Goal: Task Accomplishment & Management: Manage account settings

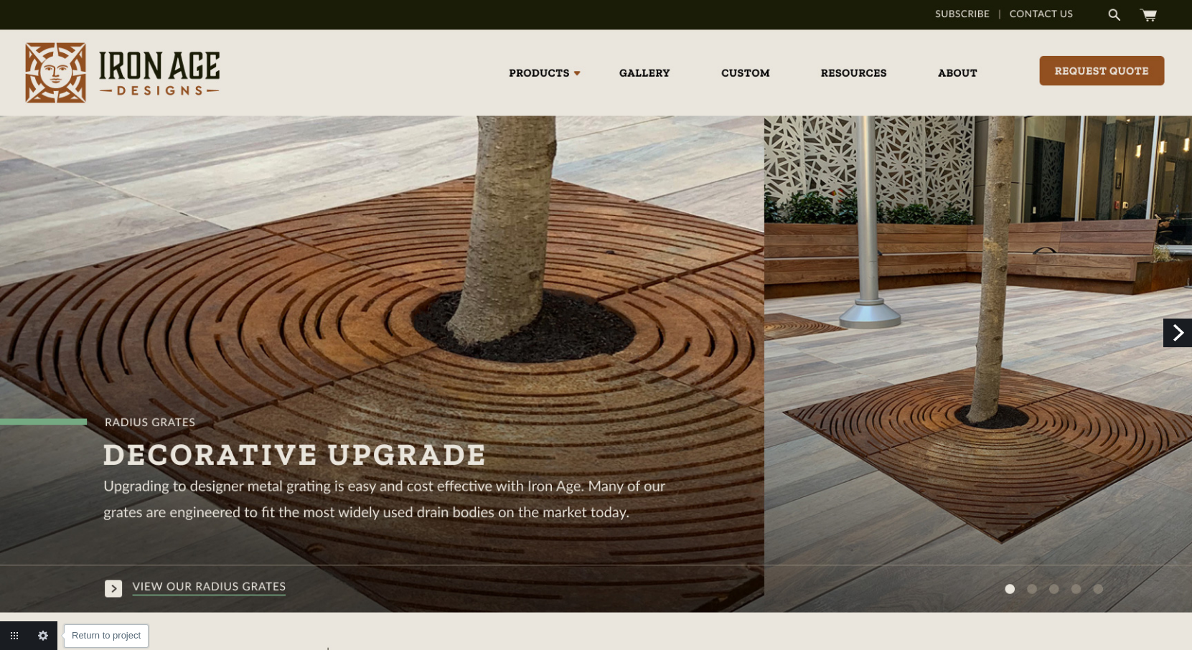
click at [20, 637] on link "Return to project" at bounding box center [14, 636] width 29 height 29
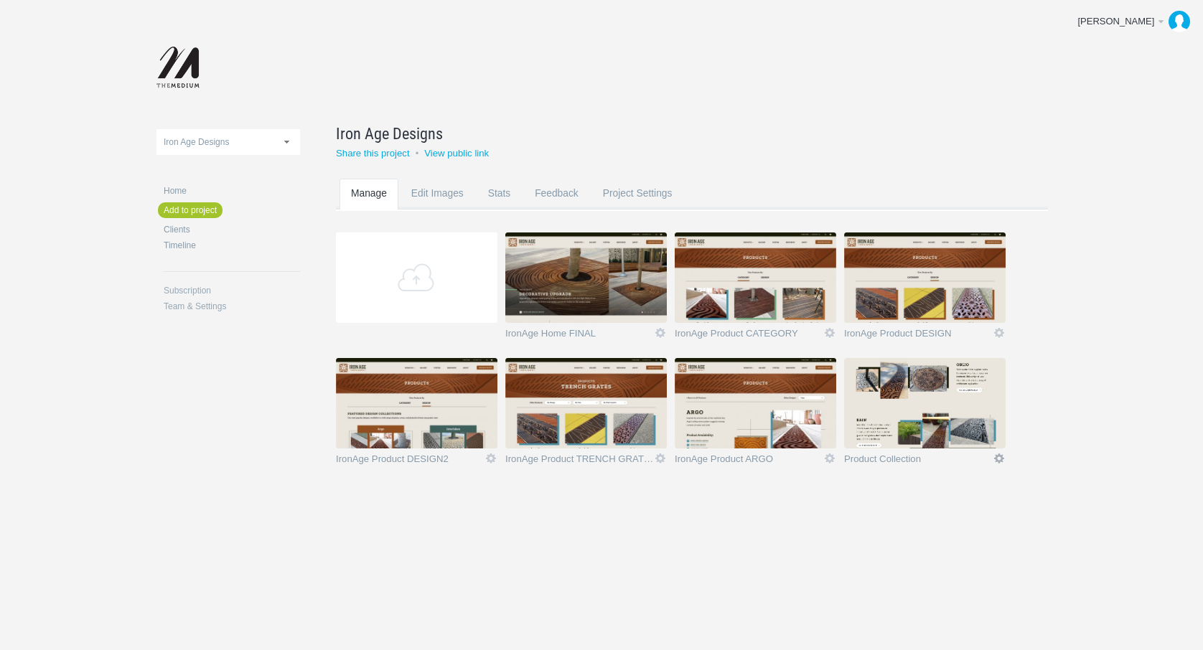
click at [999, 457] on link "Edit" at bounding box center [999, 458] width 13 height 13
click at [960, 436] on link "Delete" at bounding box center [970, 432] width 87 height 17
click at [960, 436] on link "Yeah I'm sure" at bounding box center [970, 432] width 87 height 17
click at [999, 458] on link "Edit" at bounding box center [999, 458] width 13 height 13
click at [978, 401] on link "Edit / Replace" at bounding box center [970, 399] width 87 height 17
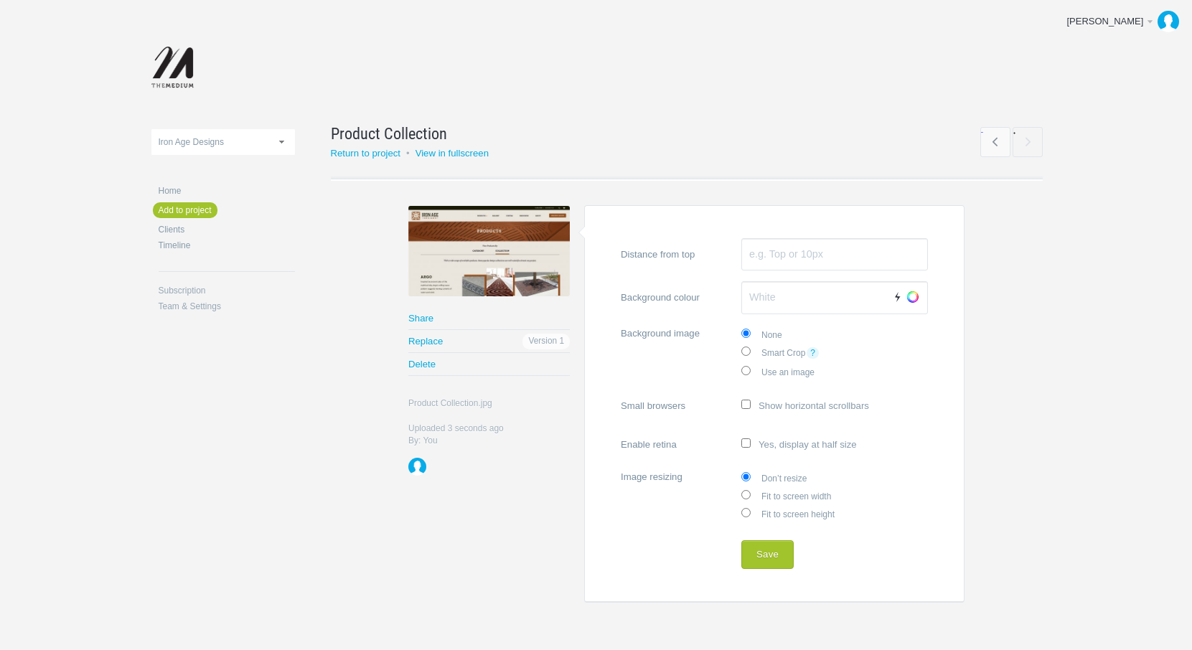
click at [746, 495] on input "Fit to screen width" at bounding box center [745, 494] width 9 height 9
radio input "true"
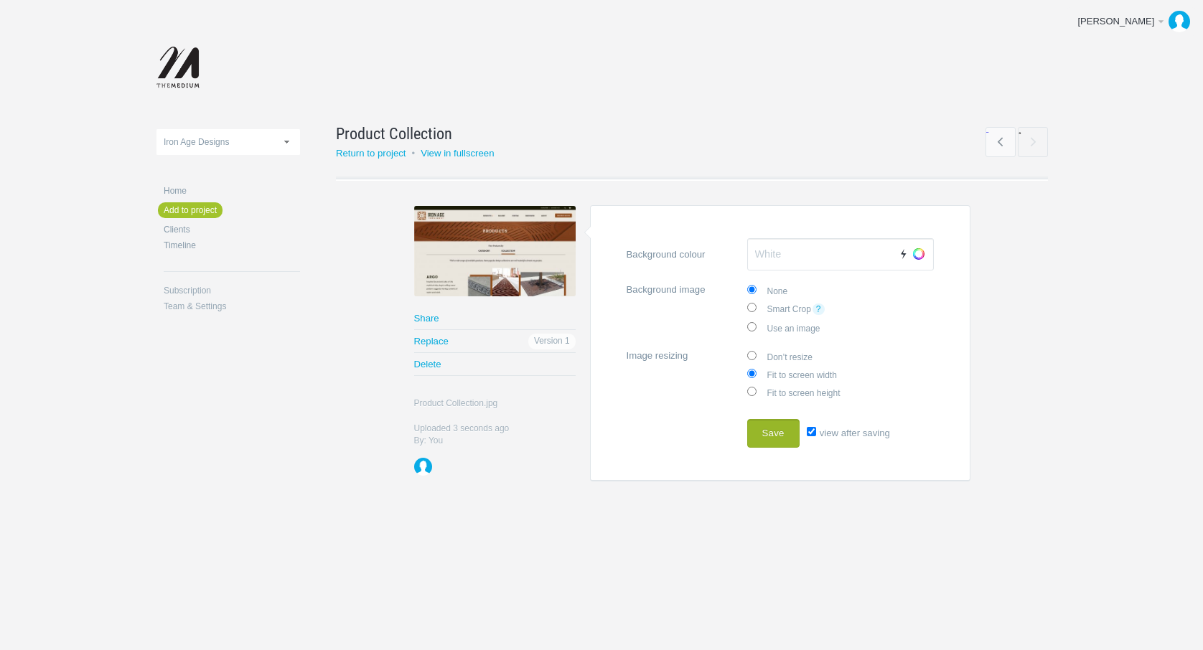
click at [786, 430] on button "Save" at bounding box center [773, 433] width 52 height 29
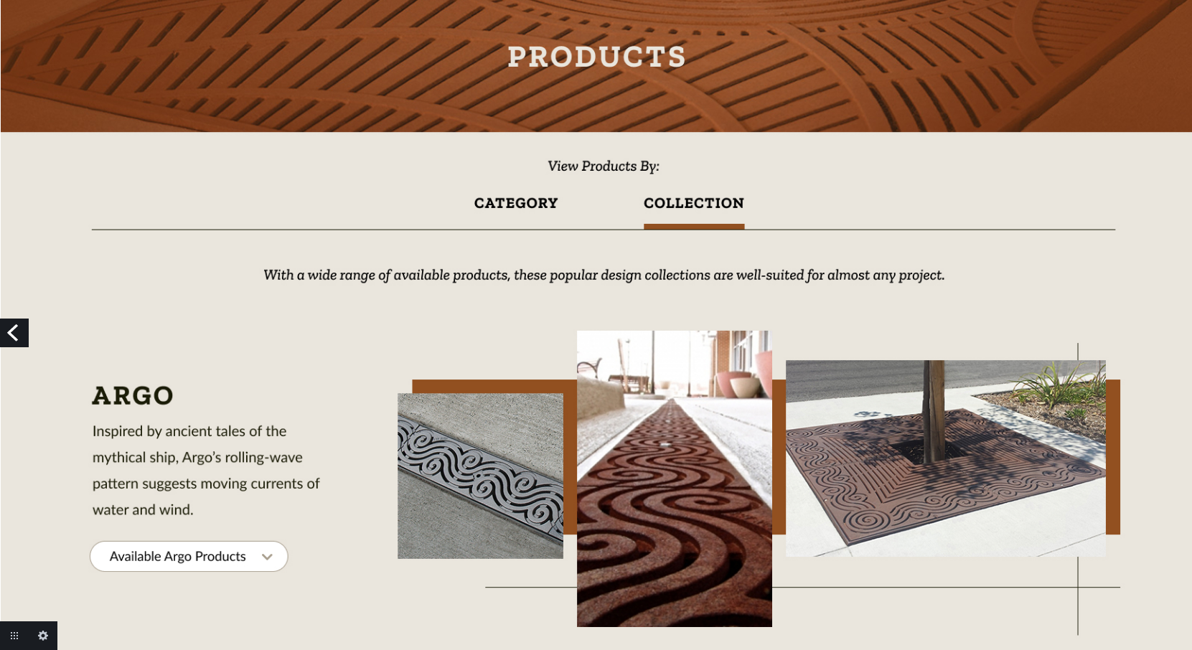
scroll to position [129, 0]
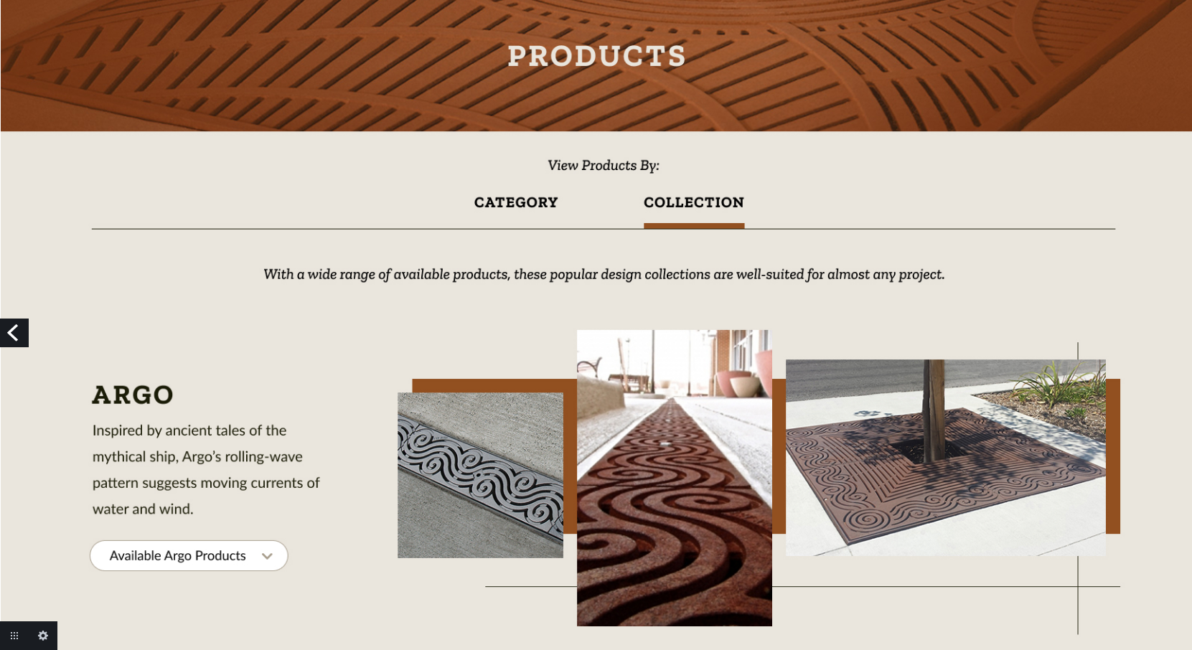
click at [17, 333] on link "Previous" at bounding box center [14, 333] width 29 height 29
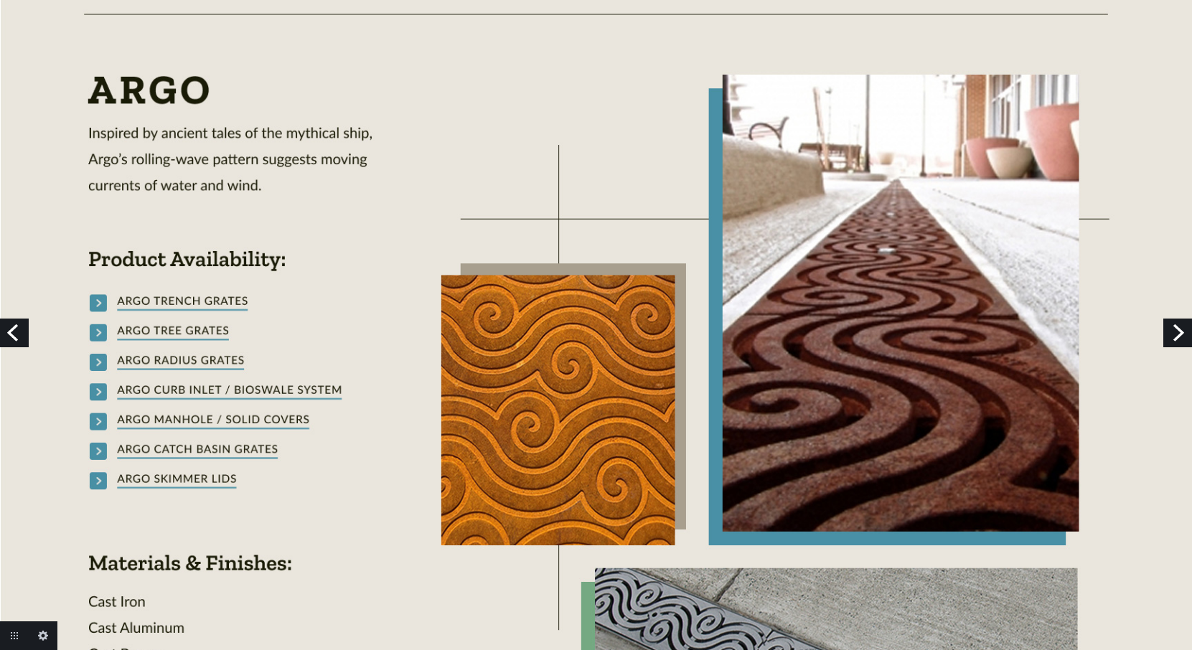
scroll to position [313, 0]
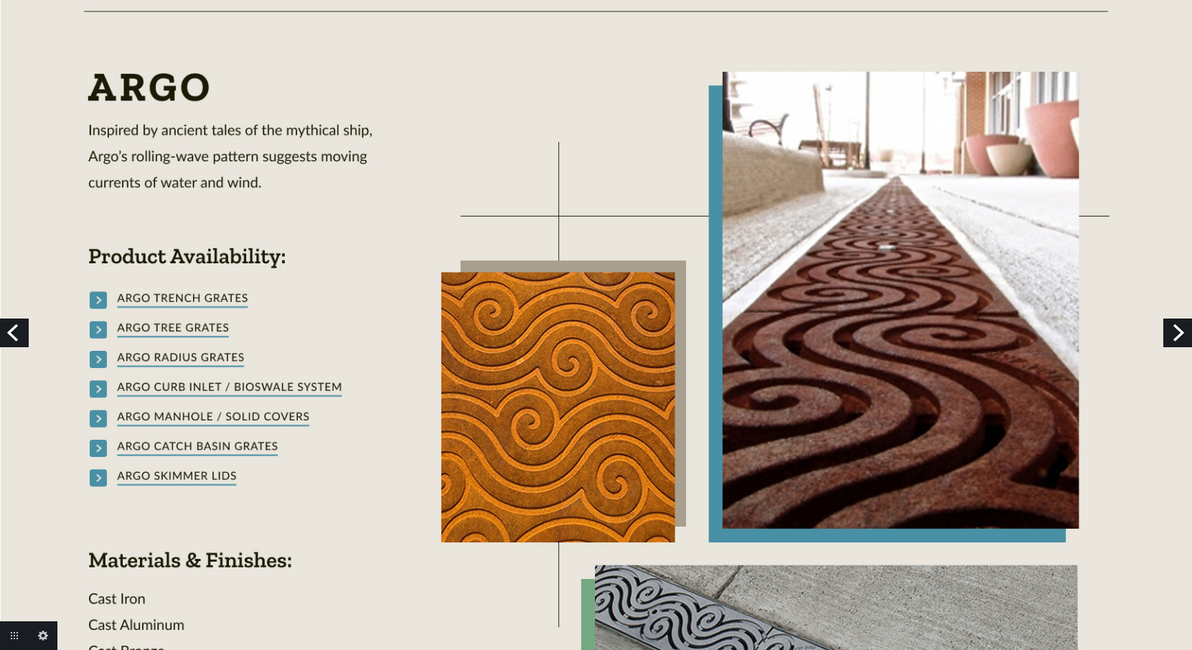
click at [1174, 332] on link "Next" at bounding box center [1177, 333] width 29 height 29
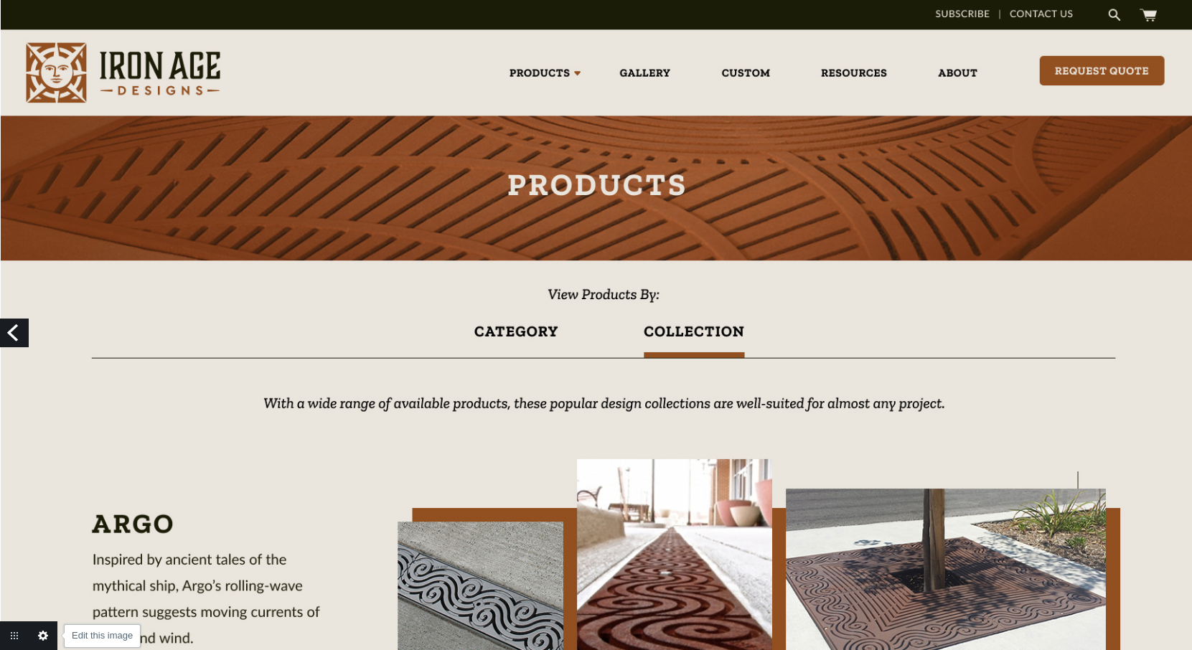
click at [45, 636] on link "Edit this image" at bounding box center [43, 636] width 29 height 29
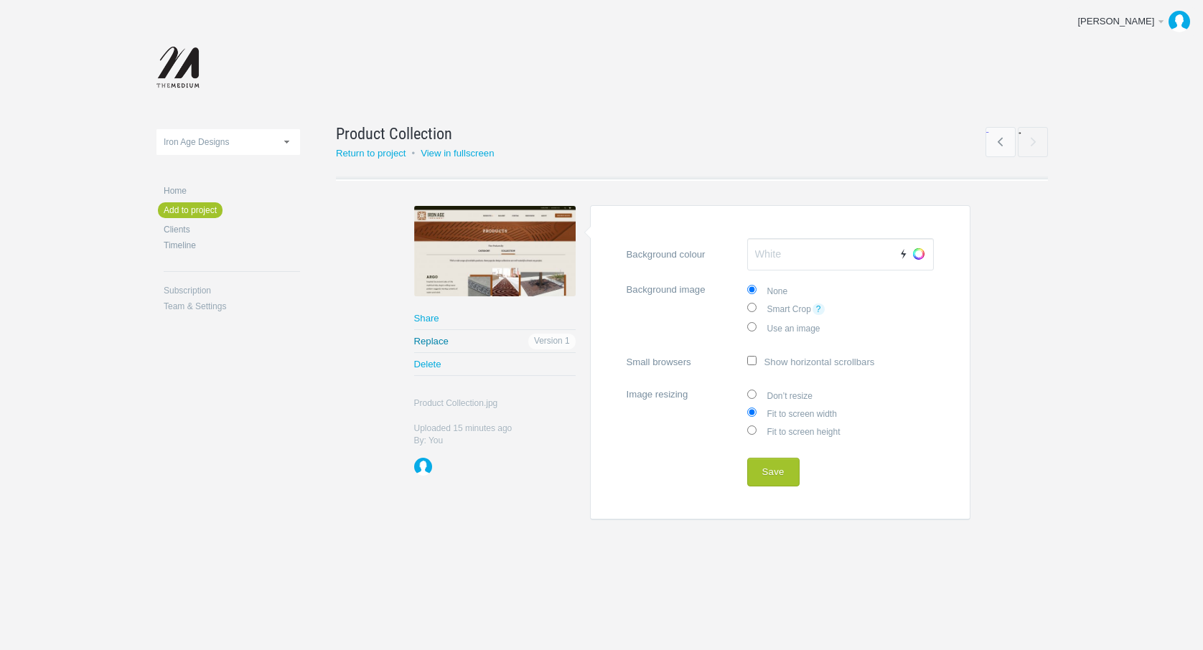
click at [426, 345] on link "Replace" at bounding box center [494, 341] width 161 height 22
